Goal: Information Seeking & Learning: Learn about a topic

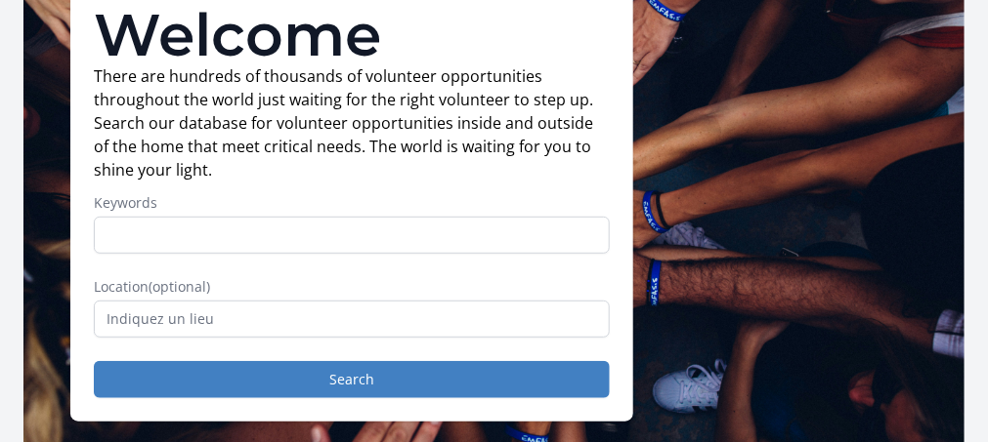
scroll to position [173, 0]
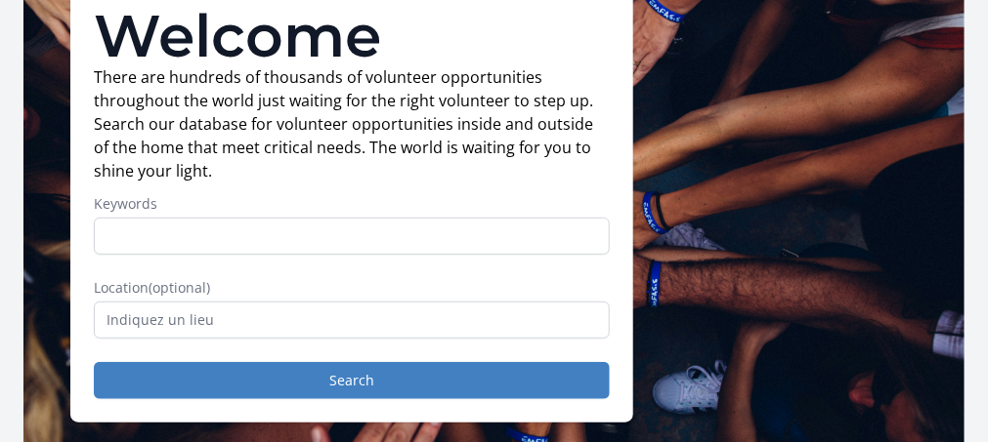
click at [401, 220] on input "Keywords" at bounding box center [352, 236] width 516 height 37
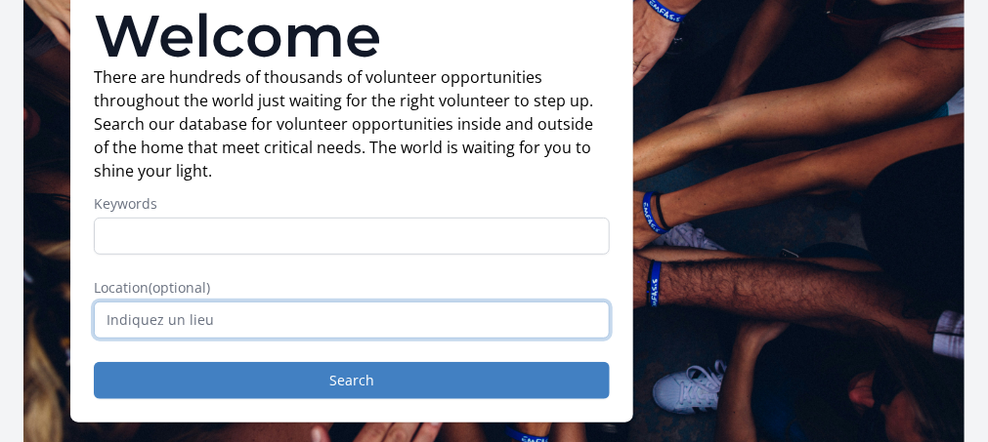
click at [276, 302] on input "text" at bounding box center [352, 320] width 516 height 37
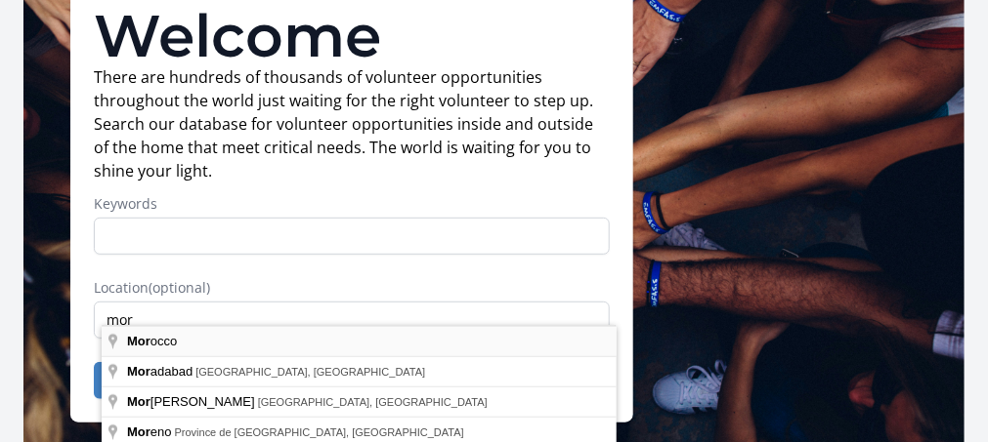
type input "Morocco"
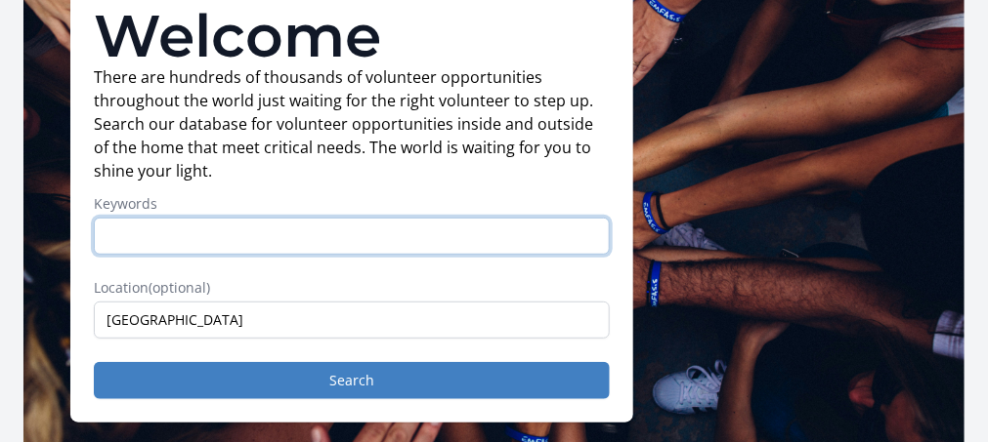
click at [248, 228] on input "Keywords" at bounding box center [352, 236] width 516 height 37
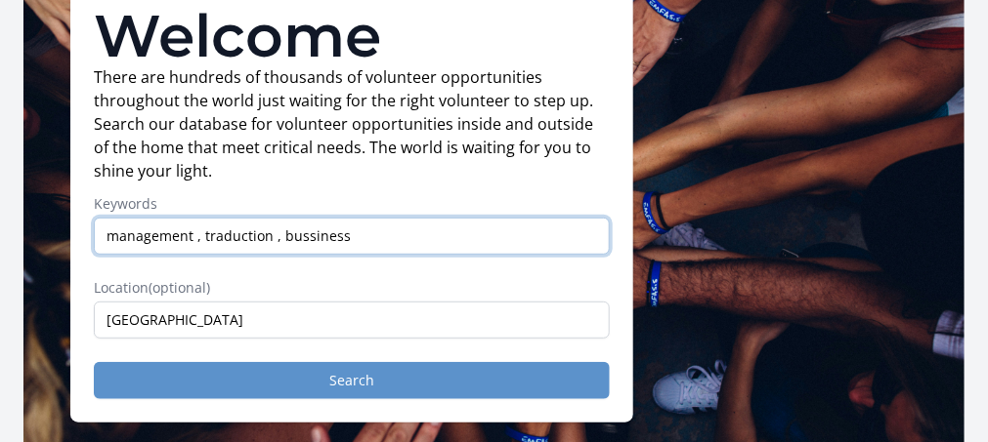
type input "management , traduction , bussiness"
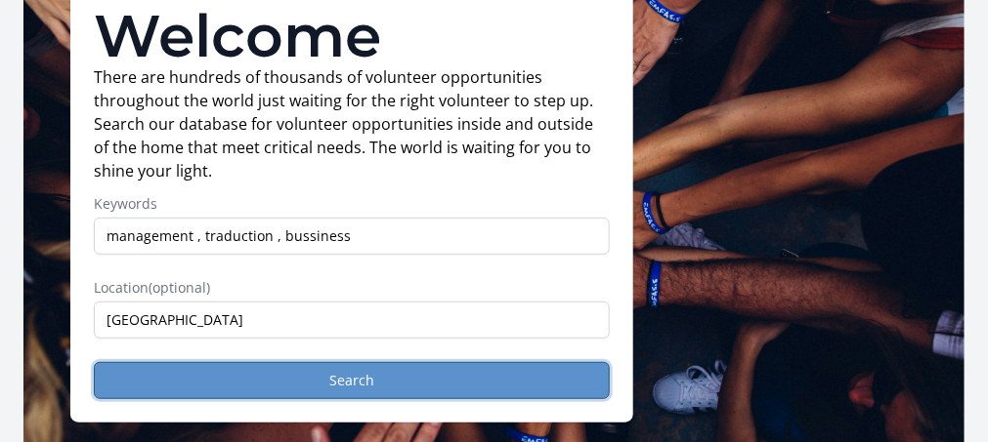
click at [412, 362] on button "Search" at bounding box center [352, 380] width 516 height 37
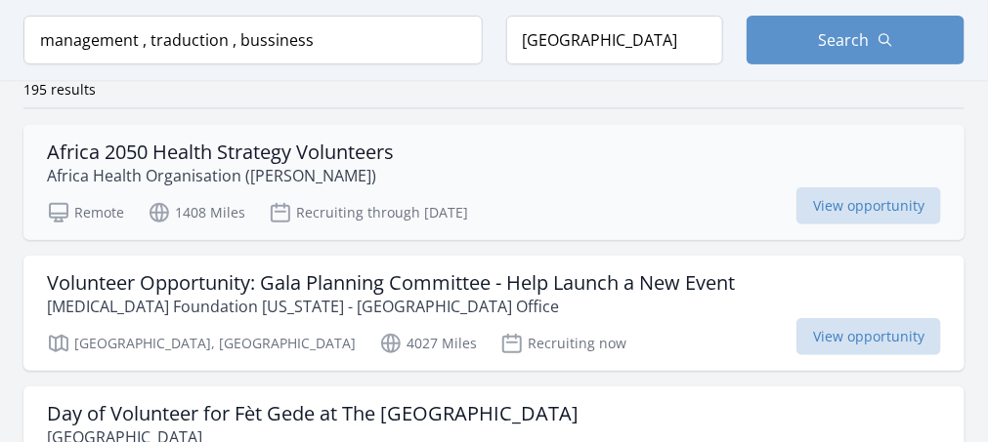
scroll to position [172, 0]
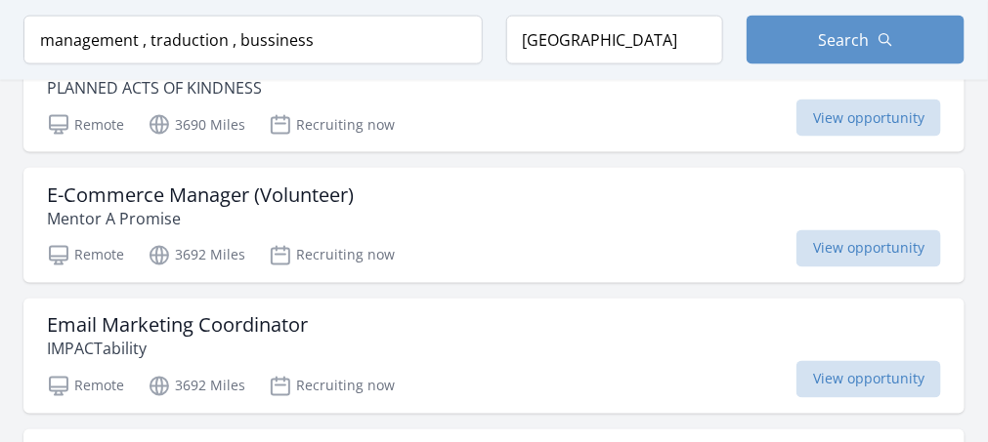
scroll to position [455, 0]
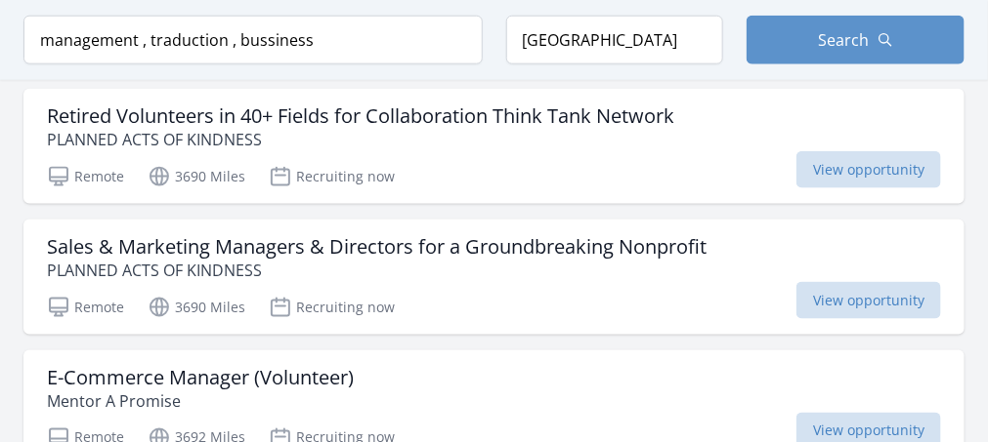
scroll to position [602, 0]
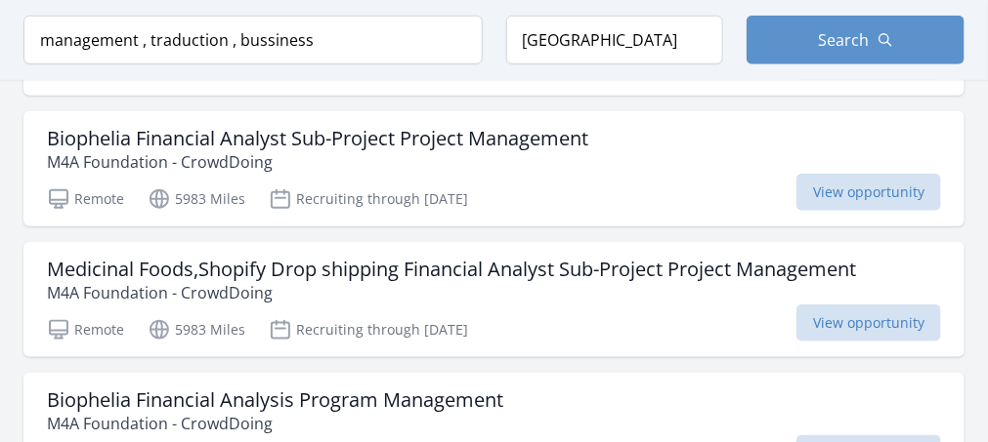
scroll to position [622, 0]
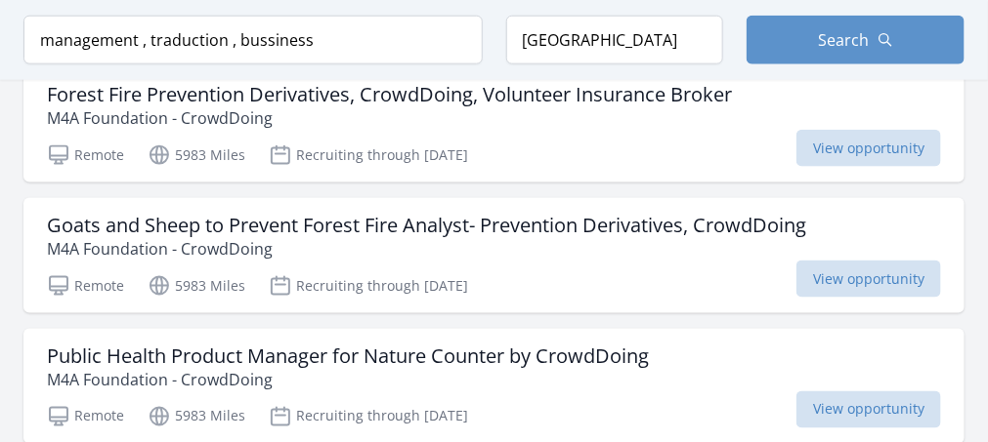
scroll to position [583, 0]
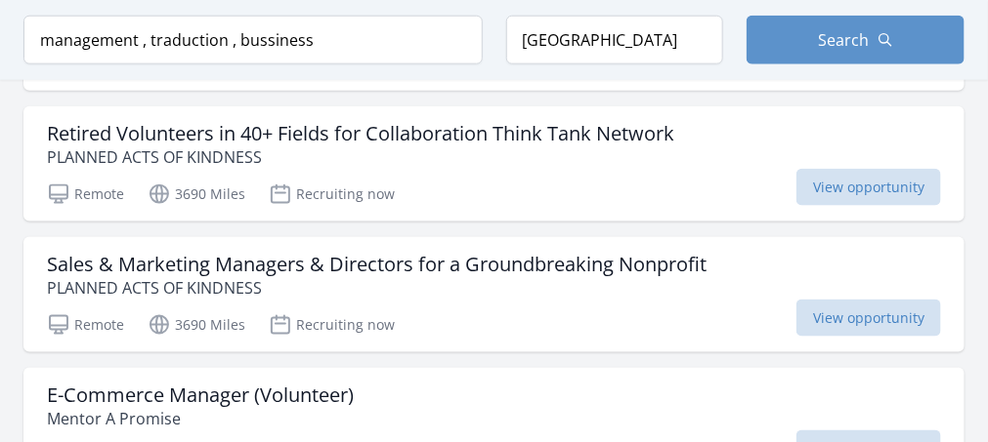
scroll to position [622, 0]
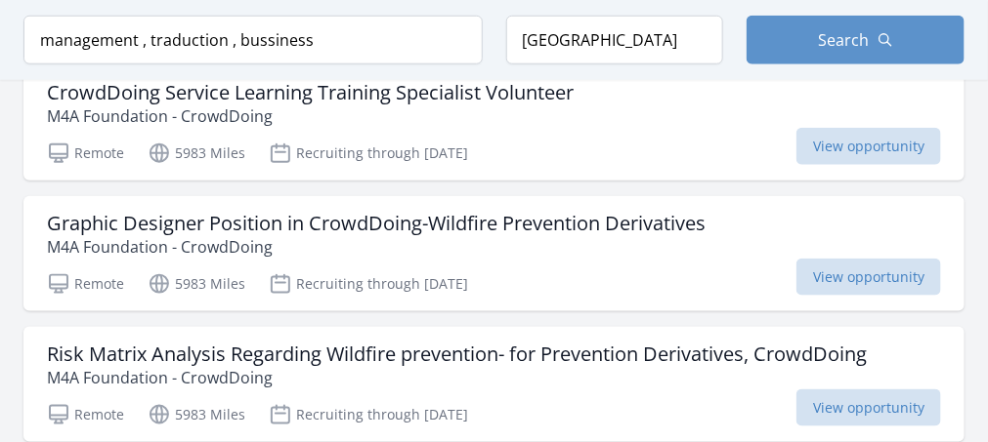
scroll to position [499, 0]
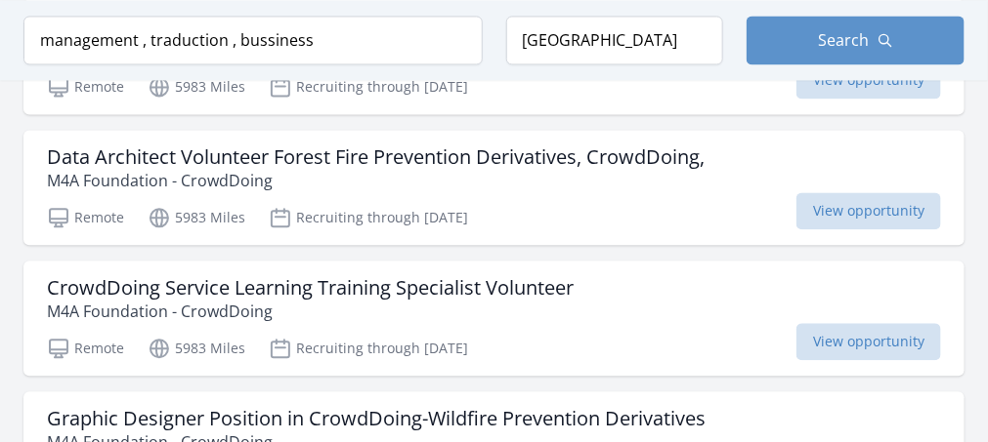
scroll to position [1088, 0]
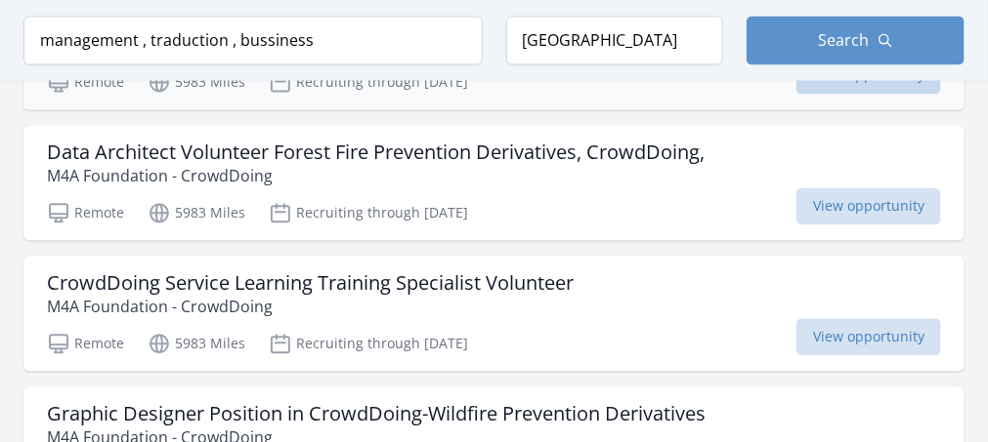
click at [830, 94] on span "View opportunity" at bounding box center [868, 75] width 145 height 37
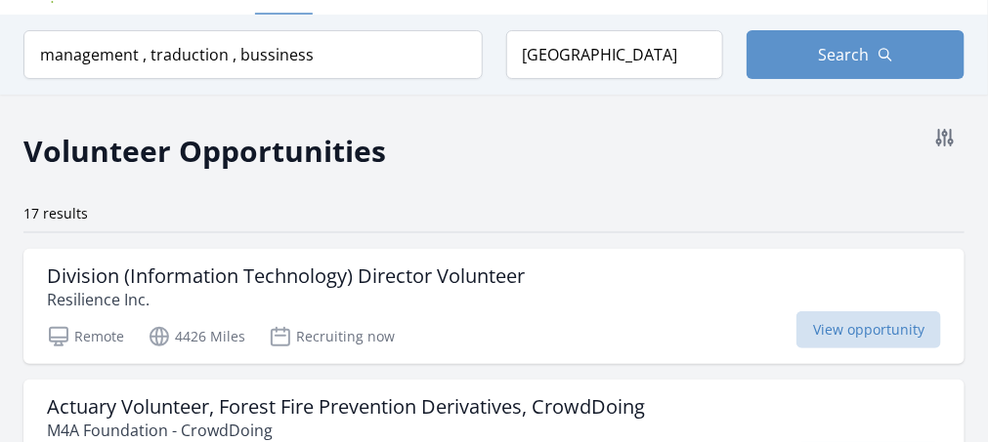
scroll to position [0, 0]
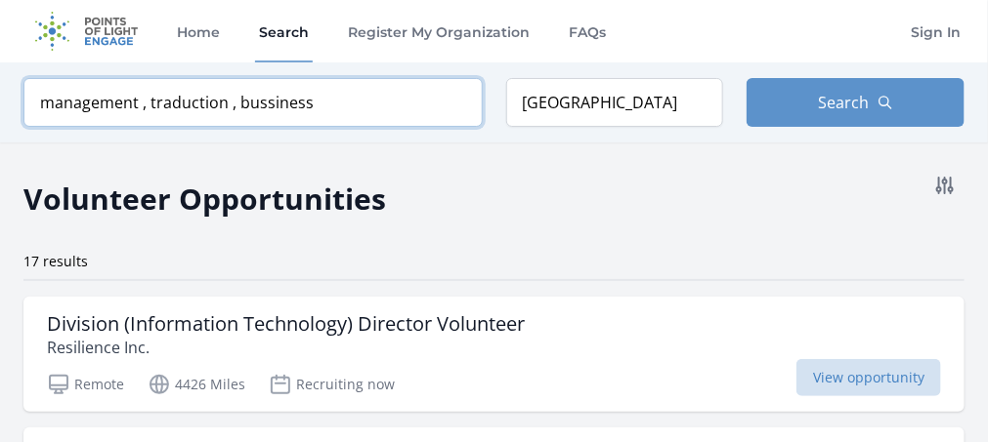
click at [323, 104] on input "management , traduction , bussiness" at bounding box center [252, 102] width 459 height 49
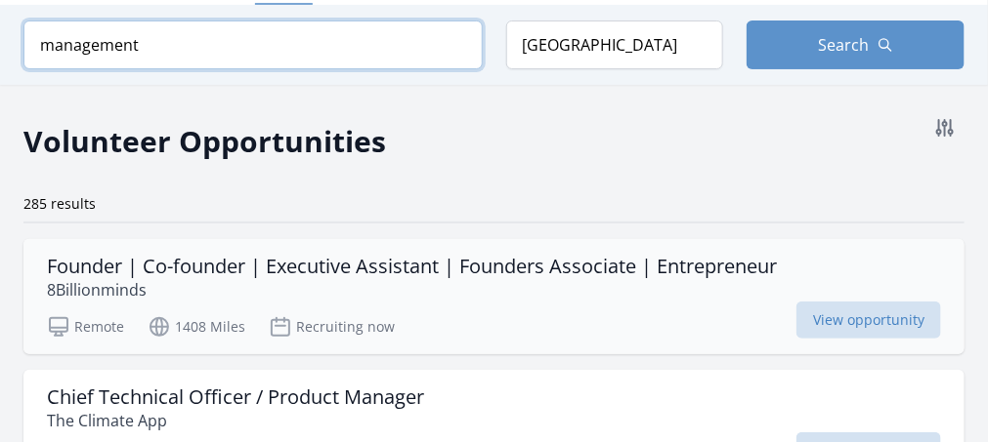
scroll to position [57, 0]
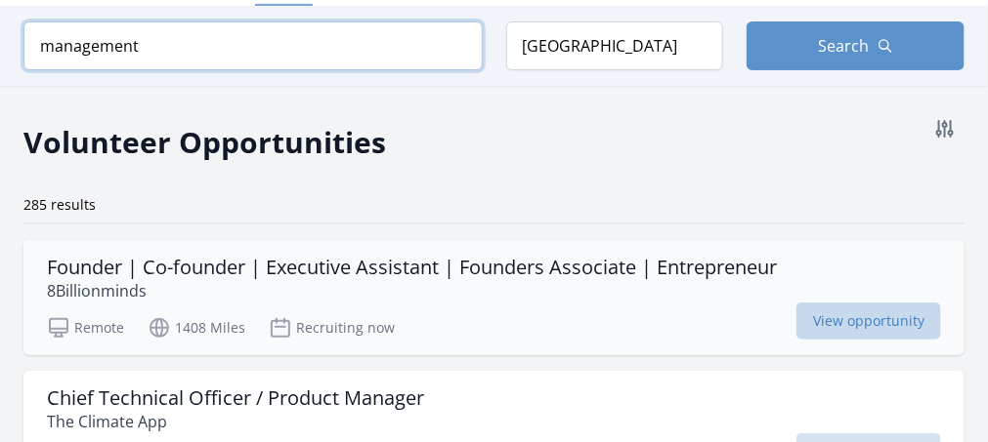
type input "management"
click at [829, 340] on span "View opportunity" at bounding box center [868, 321] width 145 height 37
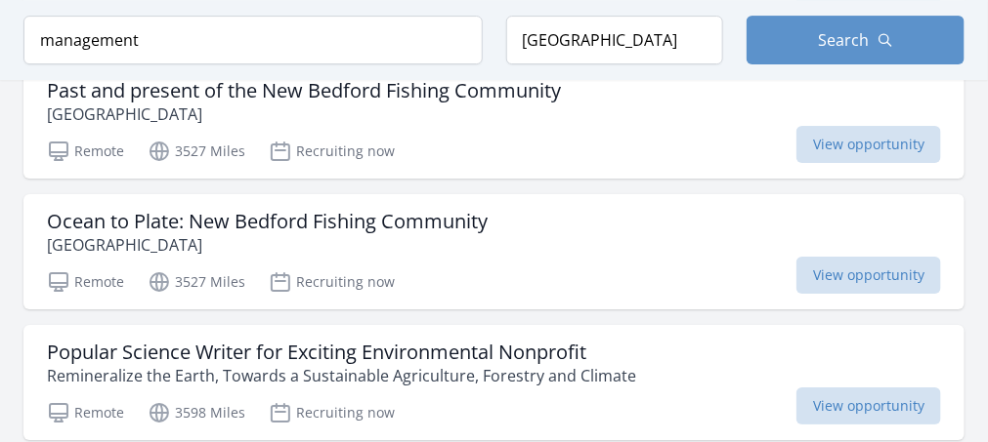
scroll to position [1845, 0]
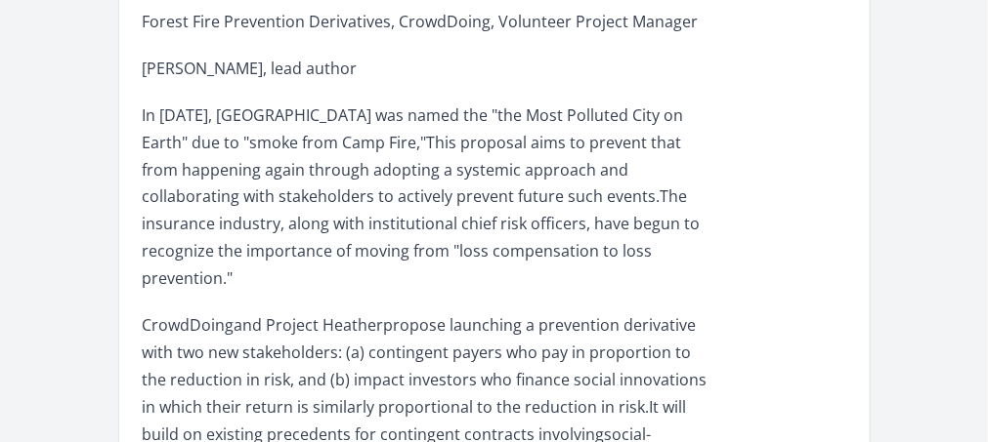
scroll to position [844, 0]
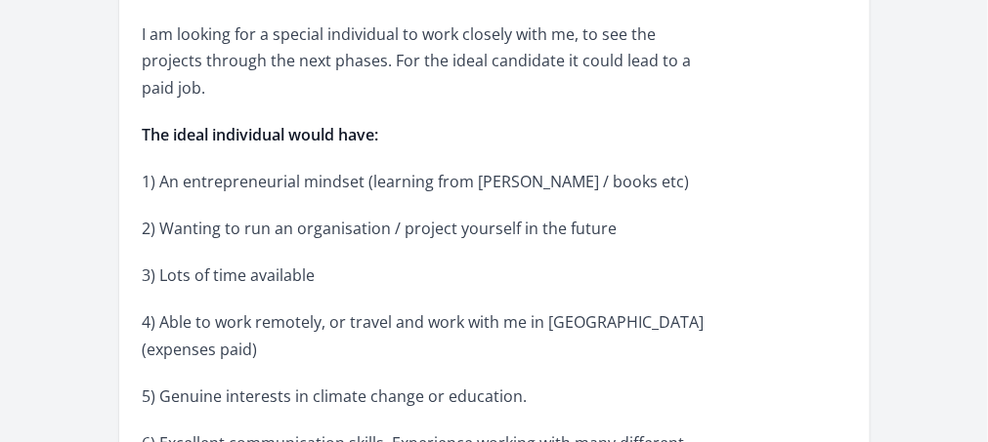
scroll to position [996, 0]
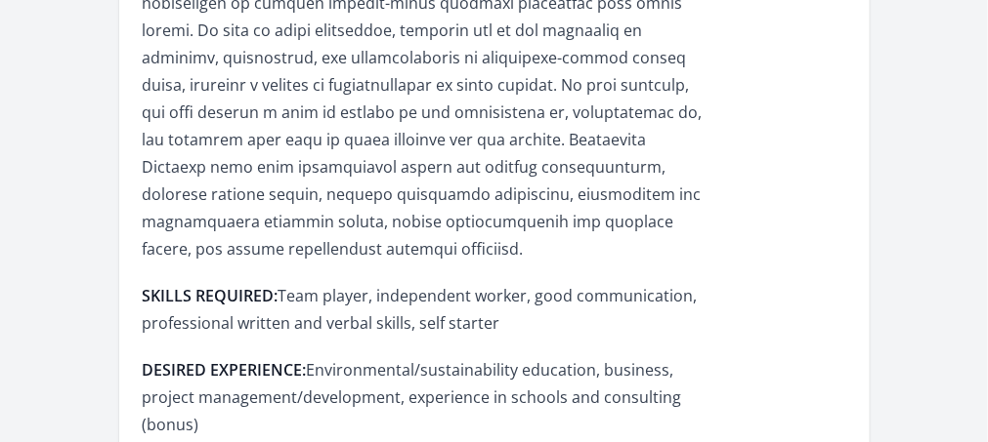
scroll to position [1136, 0]
